Goal: Use online tool/utility: Utilize a website feature to perform a specific function

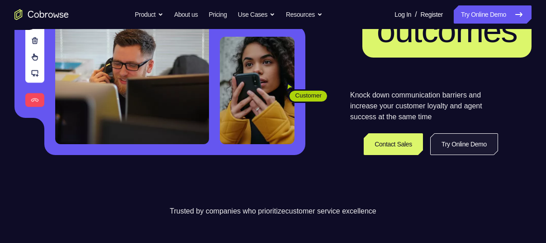
scroll to position [156, 0]
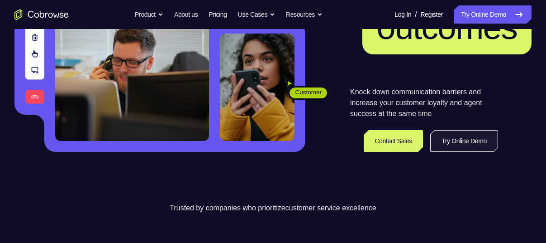
click at [459, 137] on link "Try Online Demo" at bounding box center [464, 141] width 68 height 22
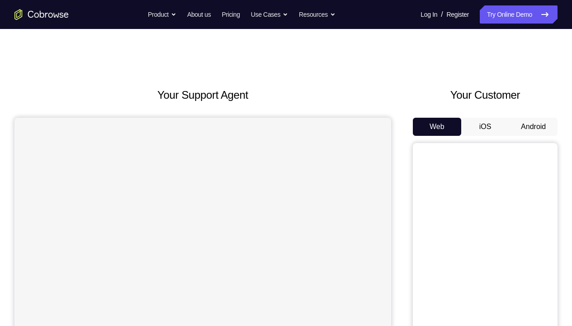
click at [510, 122] on button "Android" at bounding box center [534, 127] width 48 height 18
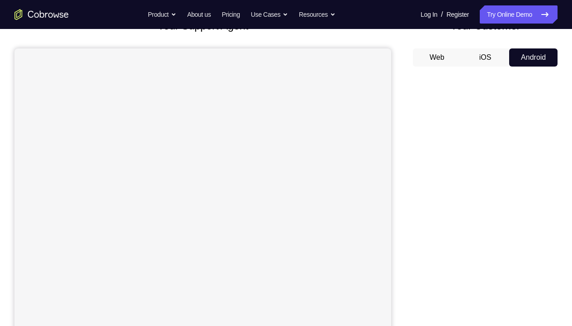
scroll to position [70, 0]
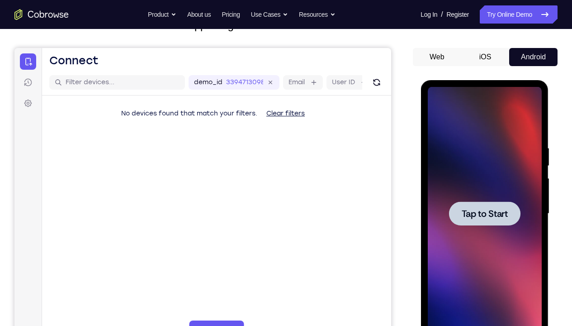
click at [507, 204] on div at bounding box center [484, 213] width 71 height 24
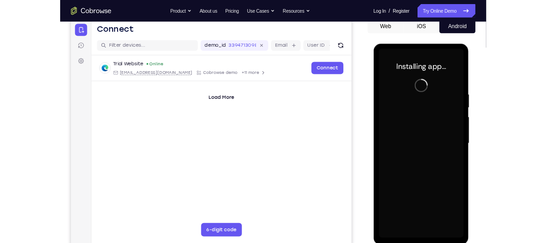
scroll to position [104, 0]
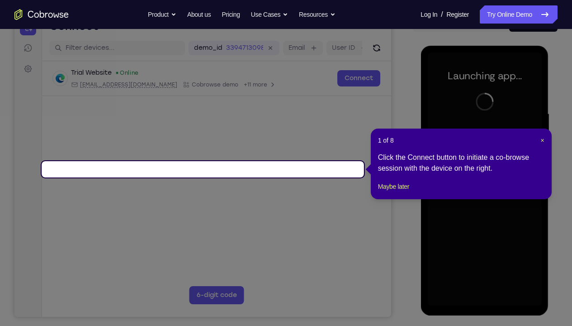
click at [539, 143] on header "1 of 8 ×" at bounding box center [461, 140] width 167 height 9
click at [543, 140] on div "1 of 8 × Click the Connect button to initiate a co-browse session with the devi…" at bounding box center [461, 164] width 181 height 71
click at [543, 140] on span "×" at bounding box center [543, 140] width 4 height 7
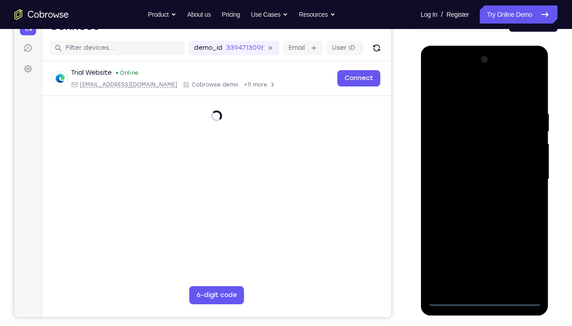
click at [486, 242] on div at bounding box center [485, 178] width 114 height 253
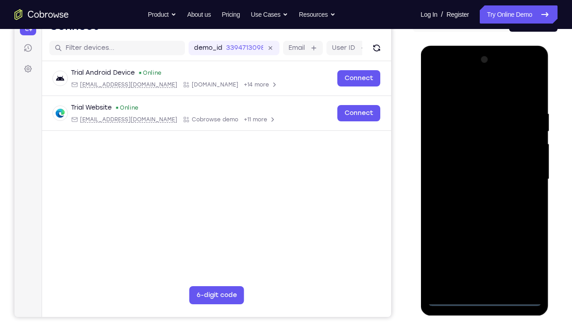
click at [485, 242] on div at bounding box center [485, 178] width 114 height 253
click at [526, 242] on div at bounding box center [485, 178] width 114 height 253
click at [479, 95] on div at bounding box center [485, 178] width 114 height 253
click at [527, 169] on div at bounding box center [485, 178] width 114 height 253
click at [472, 194] on div at bounding box center [485, 178] width 114 height 253
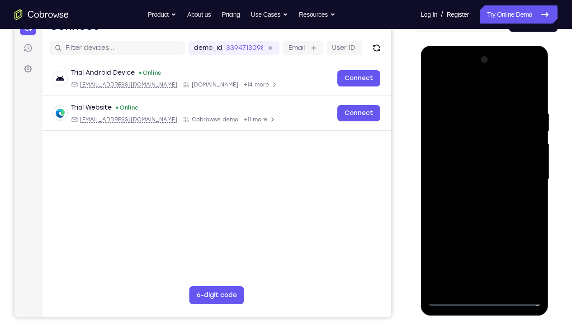
click at [473, 173] on div at bounding box center [485, 178] width 114 height 253
click at [464, 162] on div at bounding box center [485, 178] width 114 height 253
click at [473, 181] on div at bounding box center [485, 178] width 114 height 253
click at [533, 101] on div at bounding box center [485, 178] width 114 height 253
drag, startPoint x: 476, startPoint y: 239, endPoint x: 484, endPoint y: 195, distance: 45.1
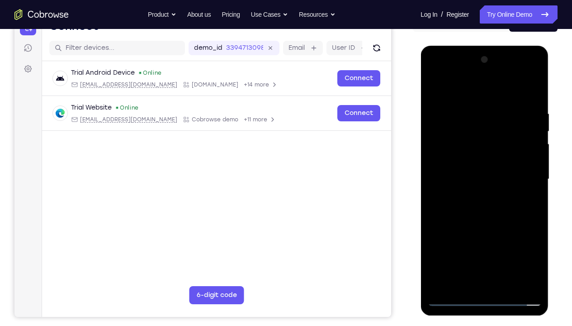
click at [484, 195] on div at bounding box center [485, 178] width 114 height 253
click at [438, 242] on div at bounding box center [485, 178] width 114 height 253
click at [536, 176] on div at bounding box center [485, 178] width 114 height 253
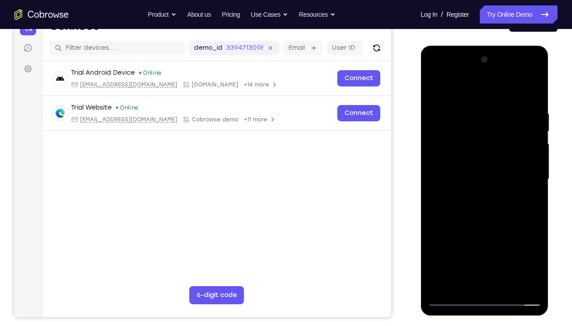
click at [536, 176] on div at bounding box center [485, 178] width 114 height 253
drag, startPoint x: 511, startPoint y: 219, endPoint x: 505, endPoint y: 120, distance: 98.9
click at [505, 120] on div at bounding box center [485, 178] width 114 height 253
drag, startPoint x: 484, startPoint y: 87, endPoint x: 484, endPoint y: 70, distance: 16.7
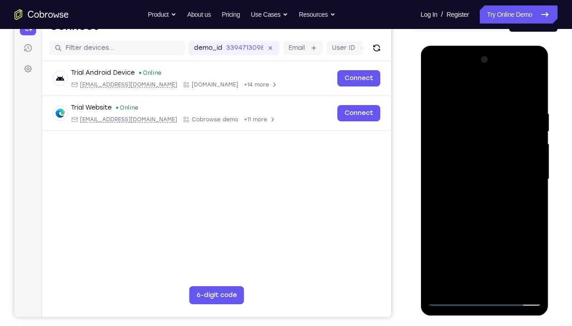
click at [484, 70] on div at bounding box center [485, 178] width 114 height 253
drag, startPoint x: 479, startPoint y: 188, endPoint x: 501, endPoint y: 63, distance: 126.9
click at [501, 63] on div at bounding box center [485, 178] width 114 height 253
drag, startPoint x: 461, startPoint y: 258, endPoint x: 490, endPoint y: 90, distance: 170.4
click at [490, 90] on div at bounding box center [485, 178] width 114 height 253
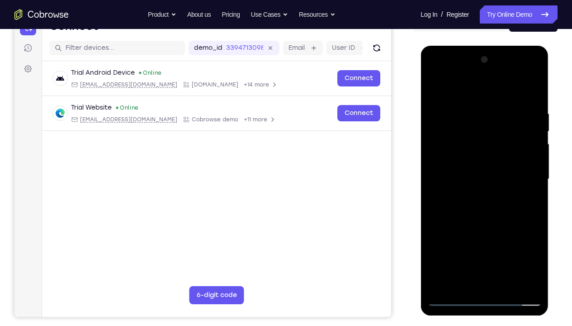
drag, startPoint x: 481, startPoint y: 171, endPoint x: 495, endPoint y: 71, distance: 101.5
click at [495, 71] on div at bounding box center [485, 178] width 114 height 253
click at [436, 170] on div at bounding box center [485, 178] width 114 height 253
drag, startPoint x: 466, startPoint y: 213, endPoint x: 486, endPoint y: 110, distance: 104.7
click at [486, 110] on div at bounding box center [485, 178] width 114 height 253
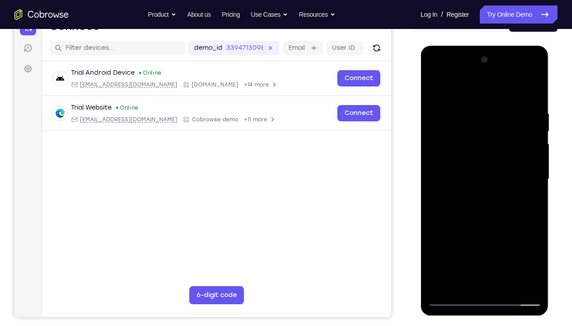
click at [437, 235] on div at bounding box center [485, 178] width 114 height 253
drag, startPoint x: 461, startPoint y: 223, endPoint x: 495, endPoint y: 36, distance: 189.9
click at [495, 46] on html "Online web based iOS Simulators and Android Emulators. Run iPhone, iPad, Mobile…" at bounding box center [485, 181] width 129 height 271
drag, startPoint x: 471, startPoint y: 175, endPoint x: 495, endPoint y: 72, distance: 105.6
click at [495, 72] on div at bounding box center [485, 178] width 114 height 253
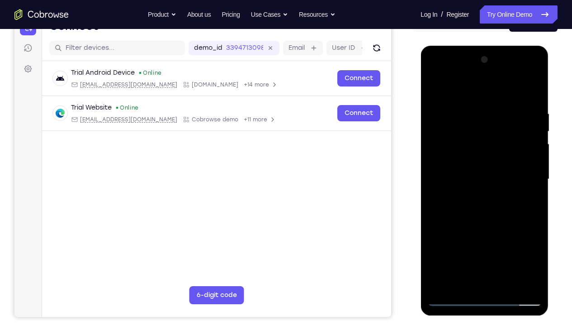
click at [434, 213] on div at bounding box center [485, 178] width 114 height 253
drag, startPoint x: 473, startPoint y: 215, endPoint x: 487, endPoint y: 96, distance: 119.8
click at [487, 96] on div at bounding box center [485, 178] width 114 height 253
drag, startPoint x: 471, startPoint y: 190, endPoint x: 485, endPoint y: 109, distance: 82.2
click at [485, 109] on div at bounding box center [485, 178] width 114 height 253
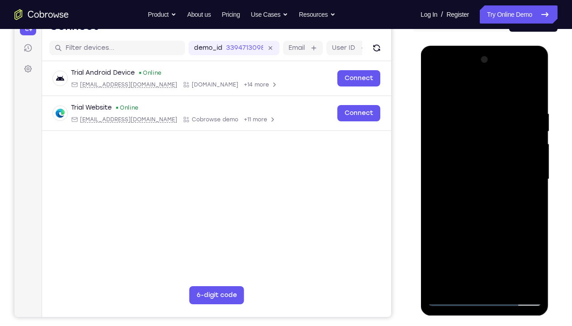
drag, startPoint x: 467, startPoint y: 196, endPoint x: 481, endPoint y: 129, distance: 69.4
click at [481, 129] on div at bounding box center [485, 178] width 114 height 253
click at [442, 242] on div at bounding box center [485, 178] width 114 height 253
click at [533, 86] on div at bounding box center [485, 178] width 114 height 253
click at [476, 107] on div at bounding box center [485, 178] width 114 height 253
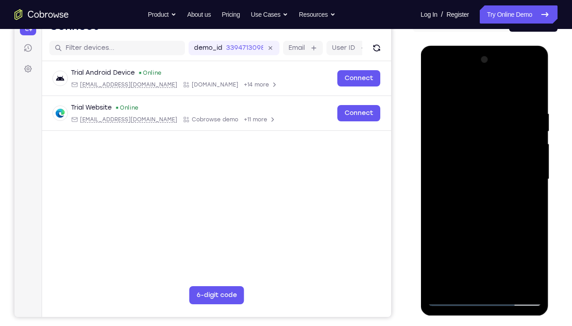
click at [504, 105] on div at bounding box center [485, 178] width 114 height 253
click at [499, 118] on div at bounding box center [485, 178] width 114 height 253
click at [498, 138] on div at bounding box center [485, 178] width 114 height 253
click at [501, 155] on div at bounding box center [485, 178] width 114 height 253
click at [504, 168] on div at bounding box center [485, 178] width 114 height 253
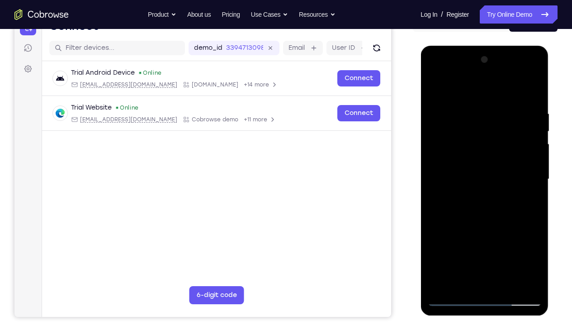
click at [528, 103] on div at bounding box center [485, 178] width 114 height 253
click at [529, 119] on div at bounding box center [485, 178] width 114 height 253
click at [527, 153] on div at bounding box center [485, 178] width 114 height 253
click at [444, 242] on div at bounding box center [485, 178] width 114 height 253
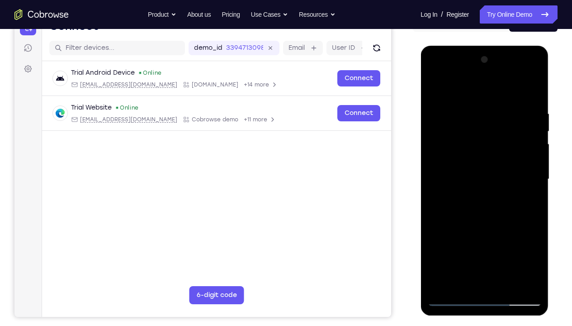
click at [444, 242] on div at bounding box center [485, 178] width 114 height 253
click at [441, 242] on div at bounding box center [485, 178] width 114 height 253
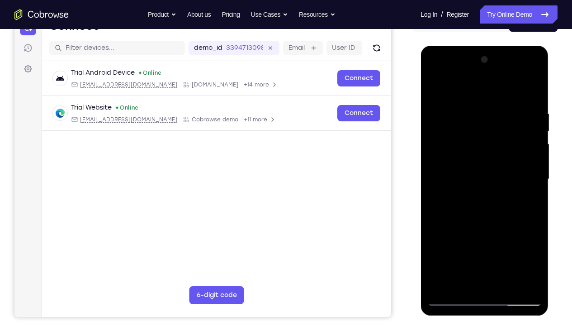
click at [441, 242] on div at bounding box center [485, 178] width 114 height 253
drag, startPoint x: 441, startPoint y: 281, endPoint x: 421, endPoint y: 248, distance: 39.0
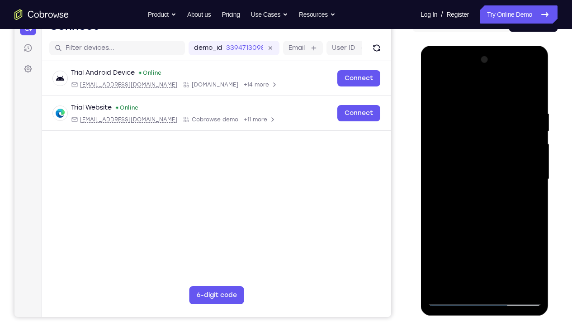
click at [421, 242] on div at bounding box center [485, 181] width 128 height 270
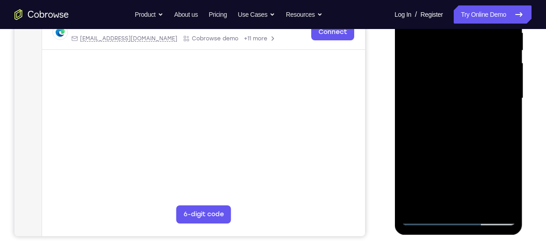
scroll to position [186, 0]
